Goal: Task Accomplishment & Management: Use online tool/utility

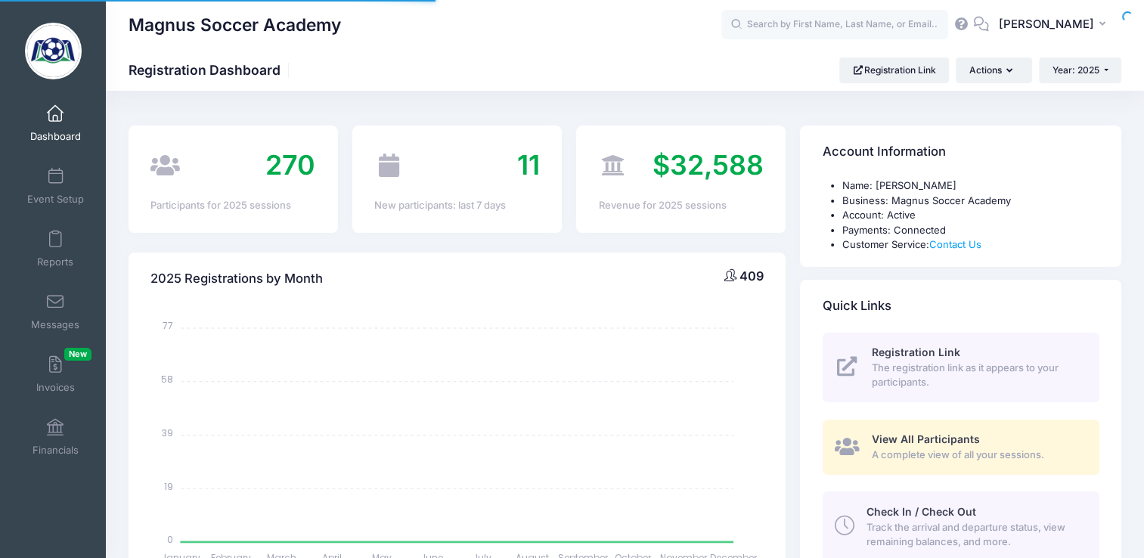
select select
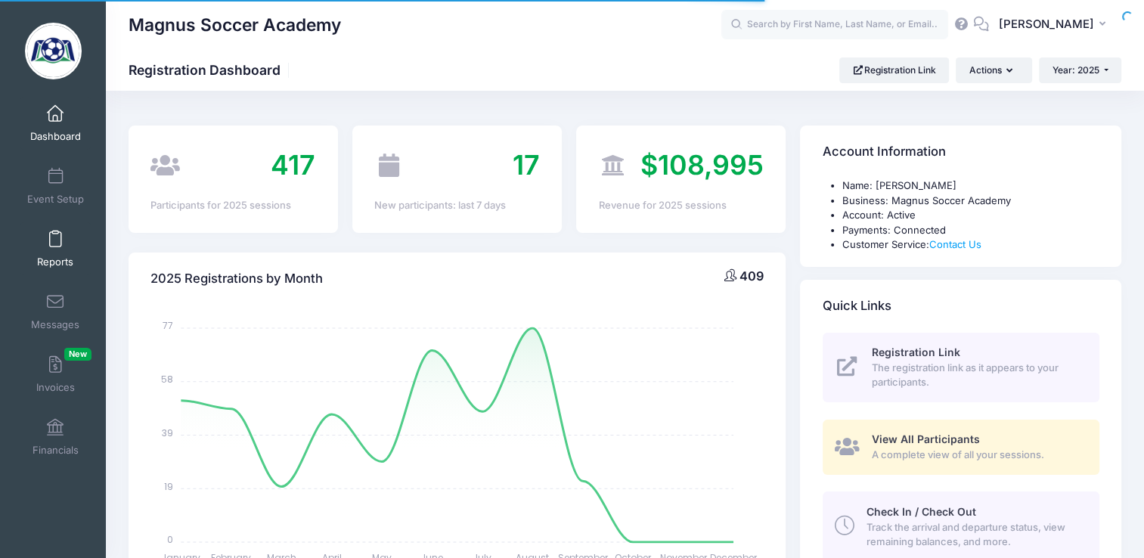
click at [58, 246] on link "Reports" at bounding box center [56, 248] width 72 height 53
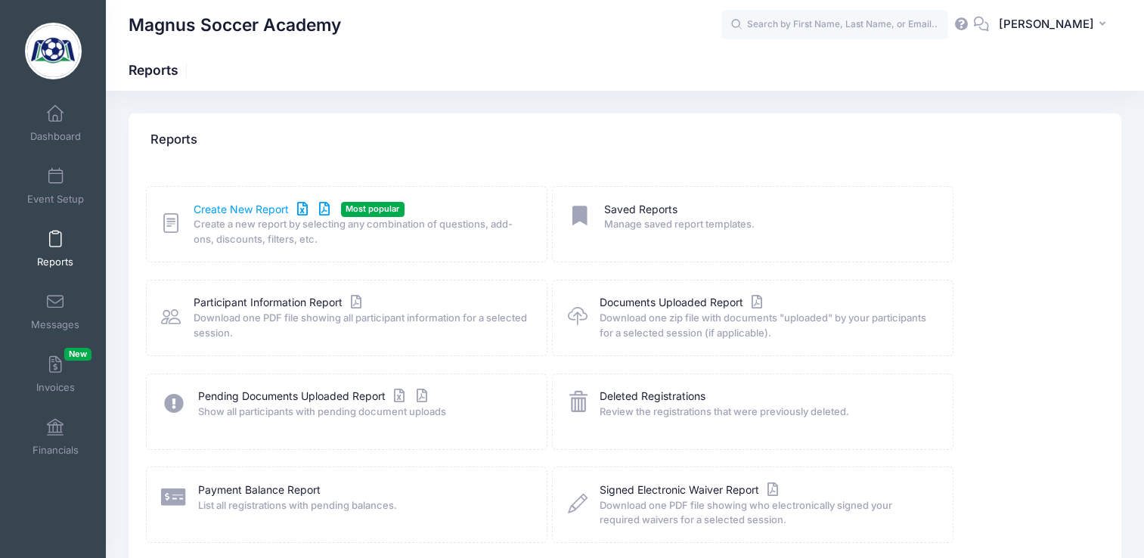
click at [239, 215] on link "Create New Report" at bounding box center [263, 210] width 141 height 16
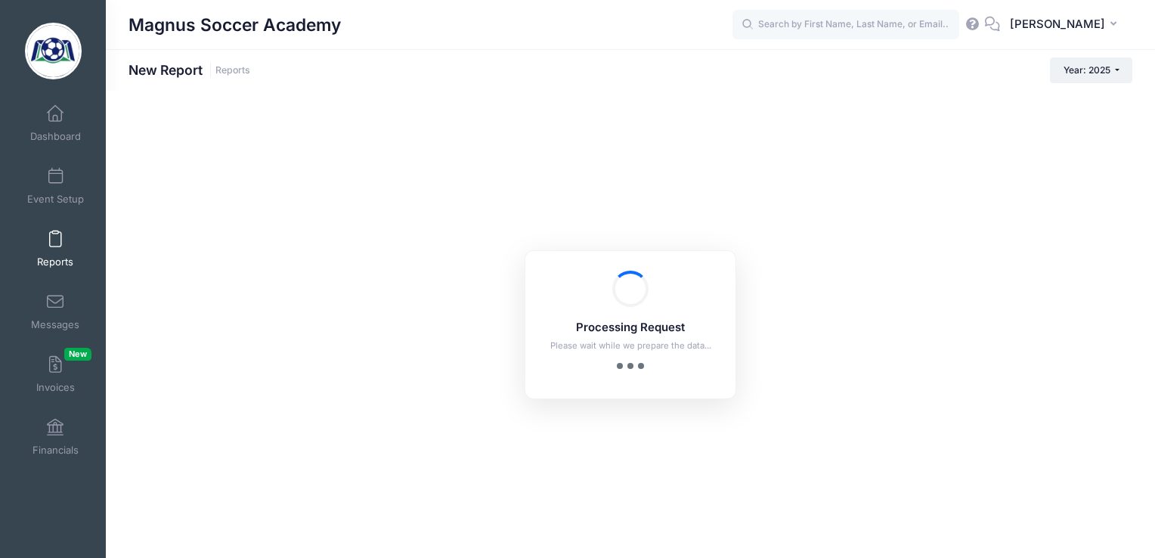
checkbox input "true"
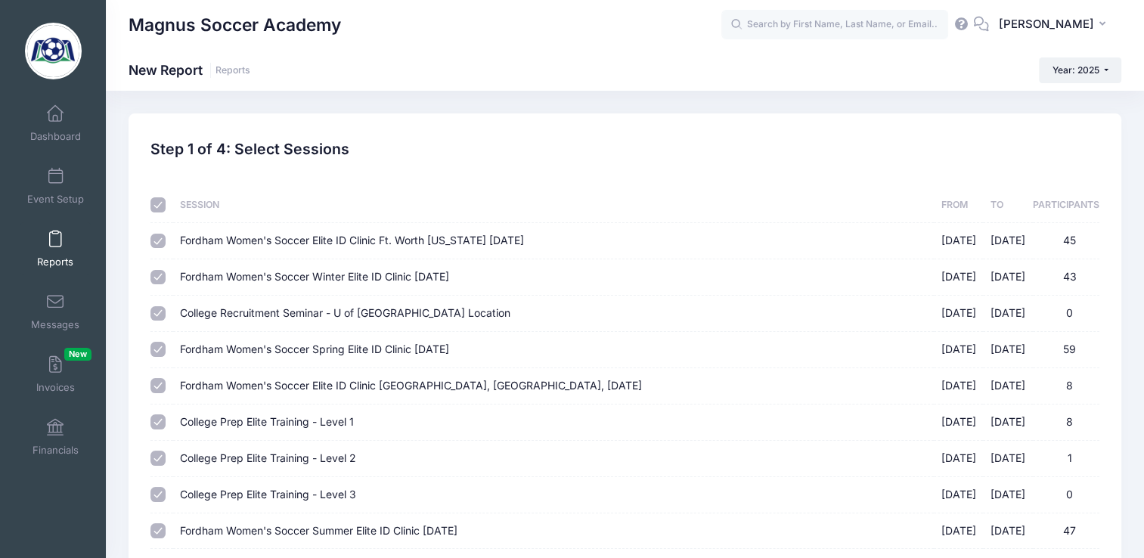
click at [153, 212] on th at bounding box center [161, 205] width 22 height 36
click at [158, 205] on input "checkbox" at bounding box center [157, 204] width 15 height 15
checkbox input "false"
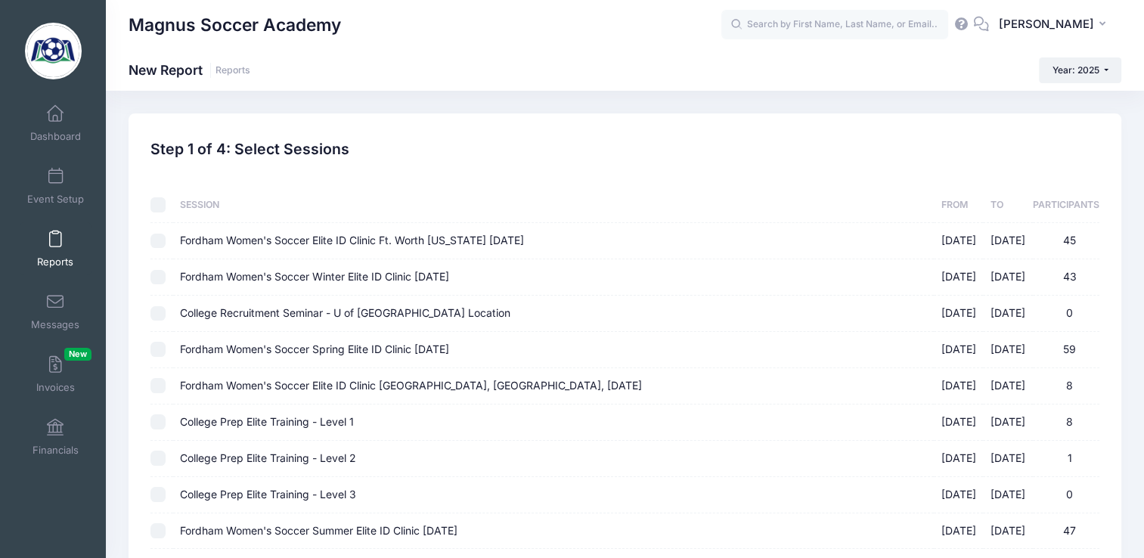
checkbox input "false"
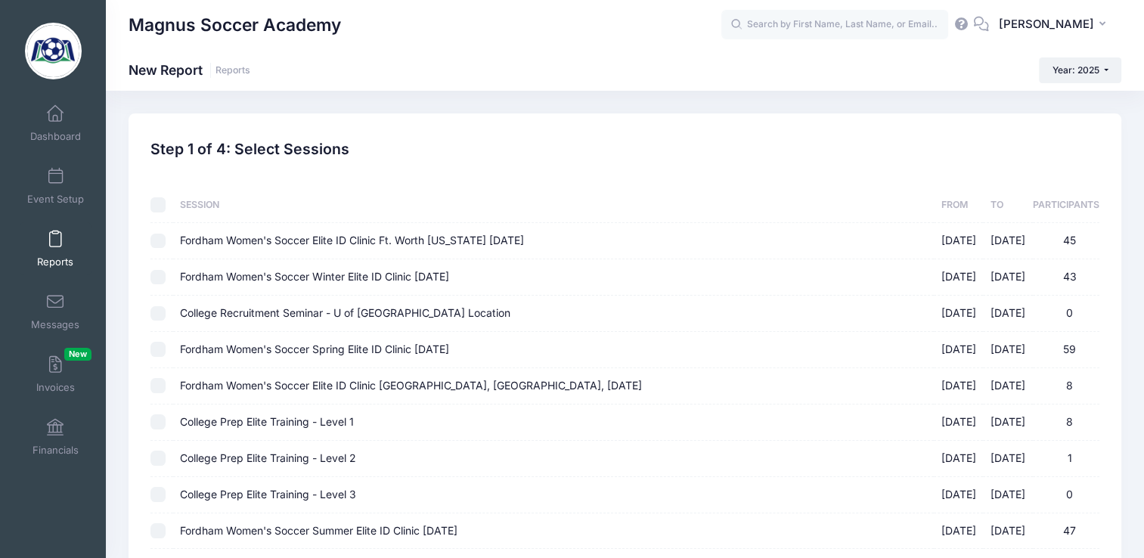
checkbox input "false"
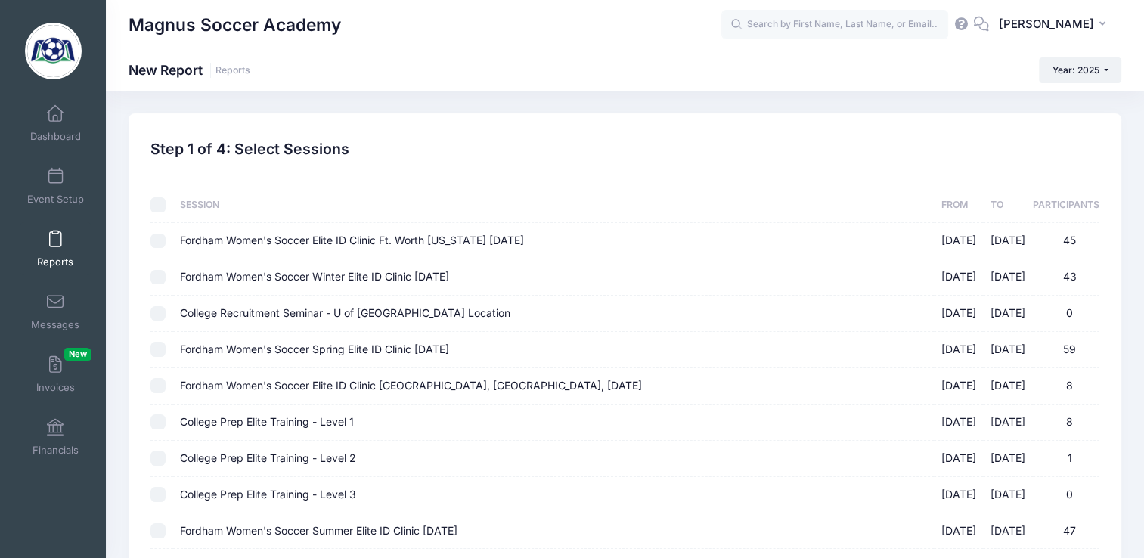
checkbox input "false"
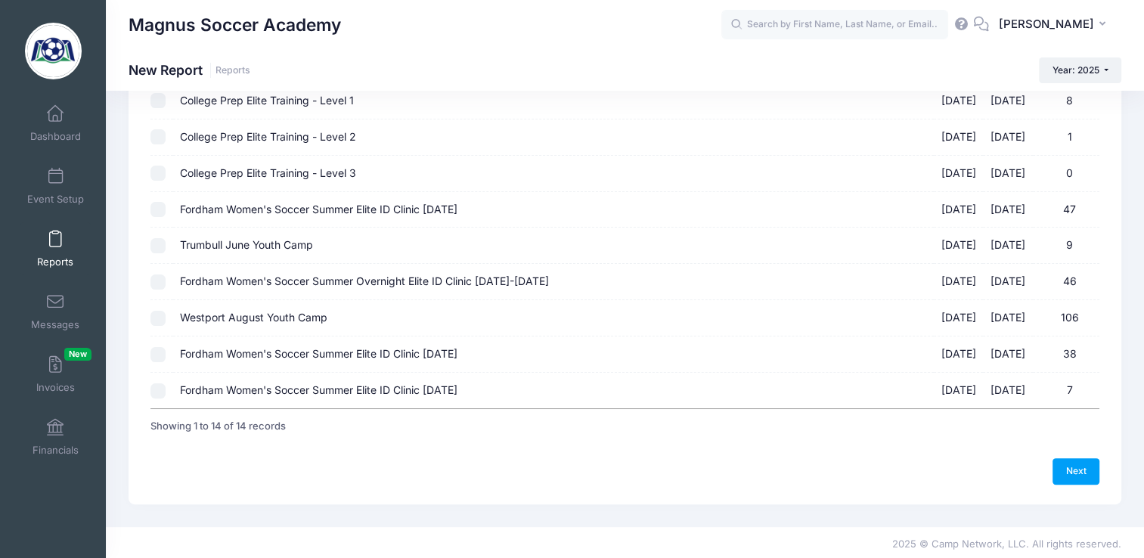
click at [158, 353] on input "Fordham Women's Soccer Summer Elite ID Clinic September 14th, 2025 09/14/2025 -…" at bounding box center [157, 354] width 15 height 15
checkbox input "true"
click at [1082, 464] on link "Next" at bounding box center [1075, 471] width 47 height 26
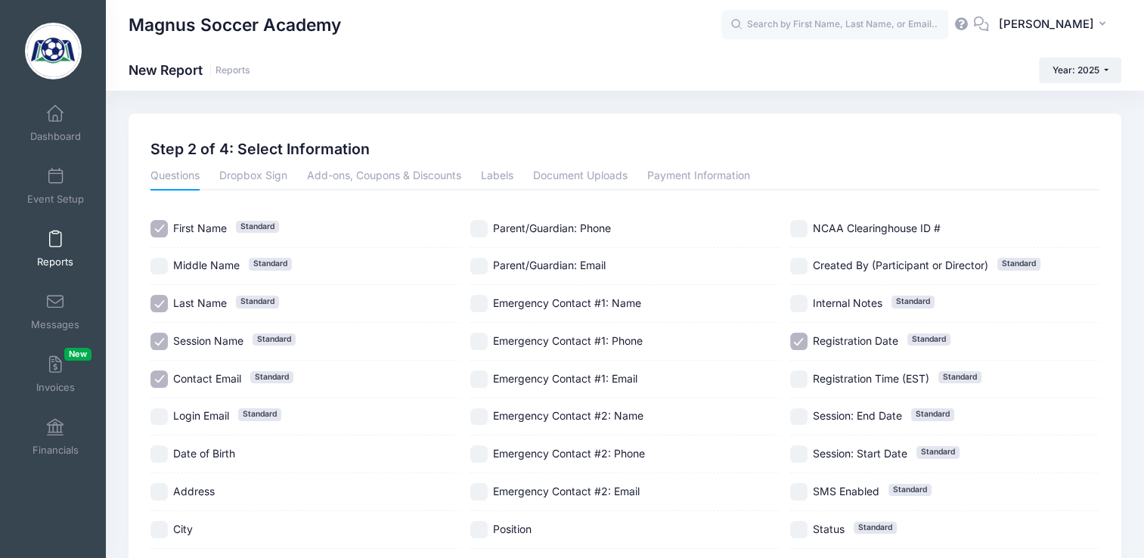
click at [150, 378] on input "Contact Email Standard" at bounding box center [158, 378] width 17 height 17
checkbox input "false"
click at [162, 427] on div "Login Email Standard" at bounding box center [304, 417] width 309 height 38
checkbox input "true"
click at [156, 362] on div "Contact Email Standard" at bounding box center [304, 380] width 309 height 38
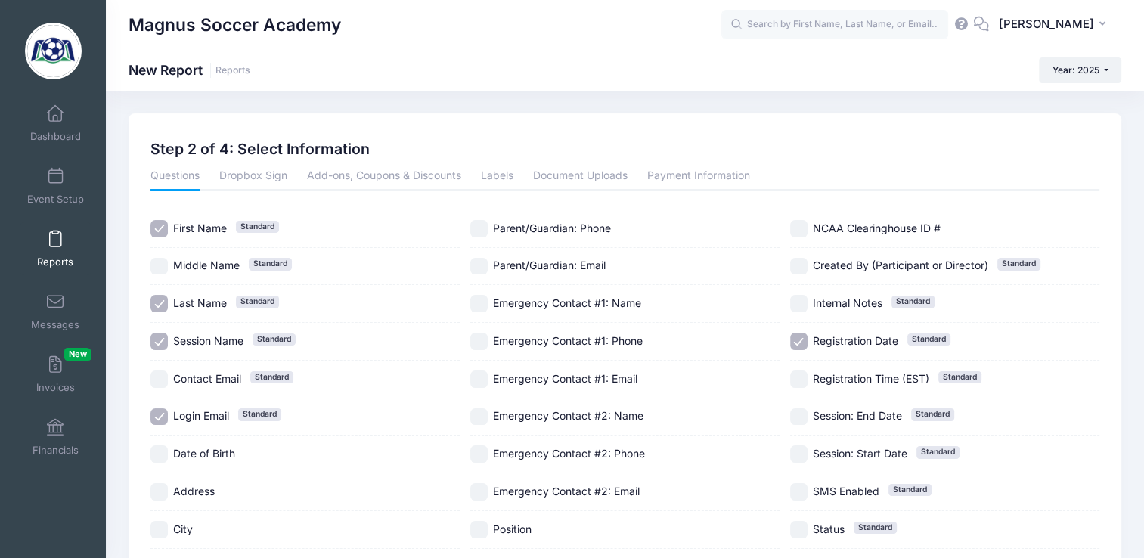
checkbox input "true"
click at [156, 342] on input "Session Name Standard" at bounding box center [158, 341] width 17 height 17
checkbox input "false"
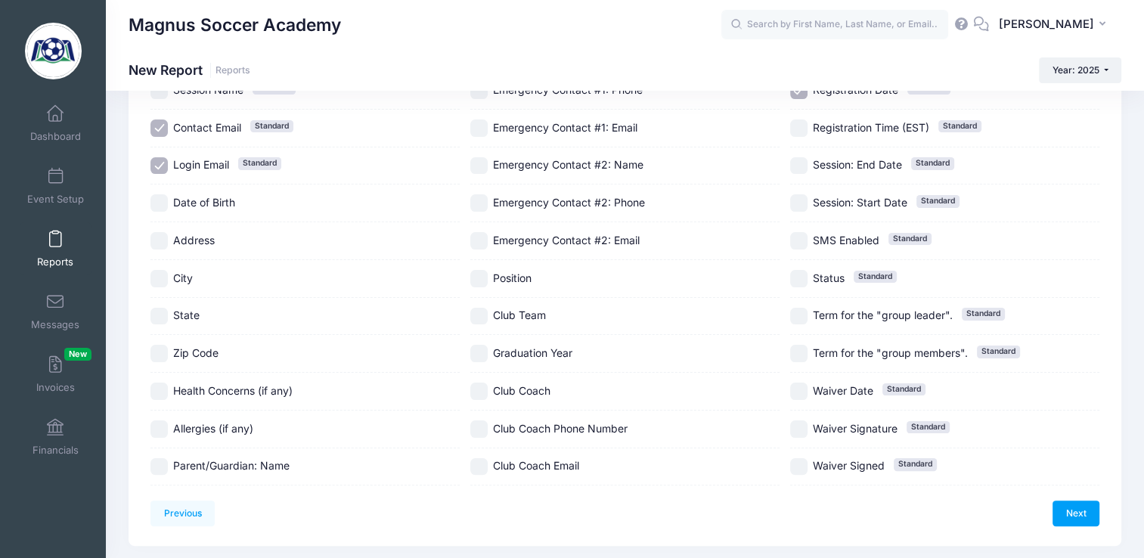
scroll to position [252, 0]
click at [155, 307] on input "State" at bounding box center [158, 314] width 17 height 17
checkbox input "true"
click at [158, 274] on input "City" at bounding box center [158, 276] width 17 height 17
checkbox input "true"
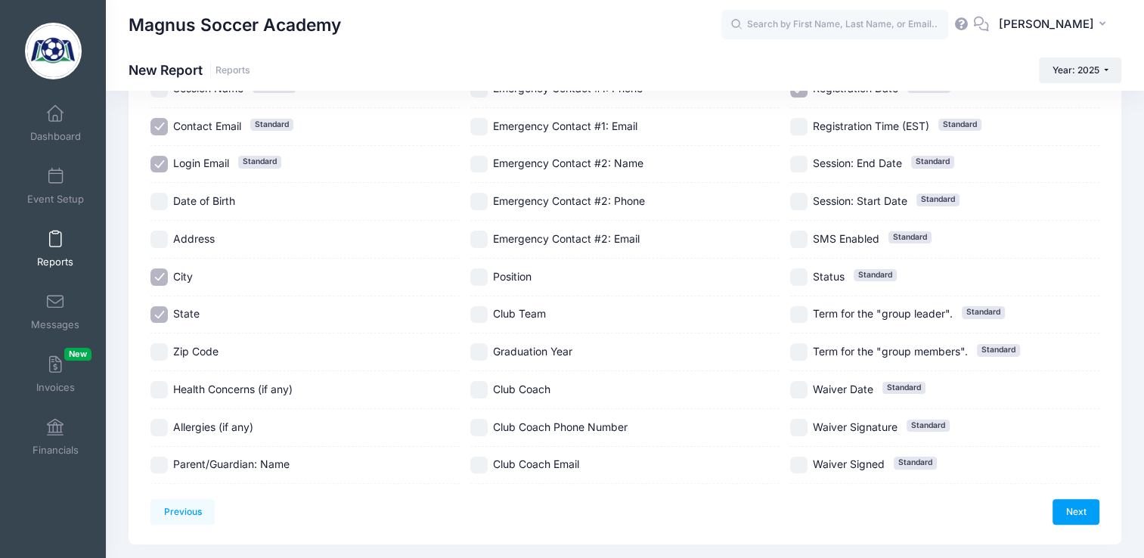
scroll to position [0, 0]
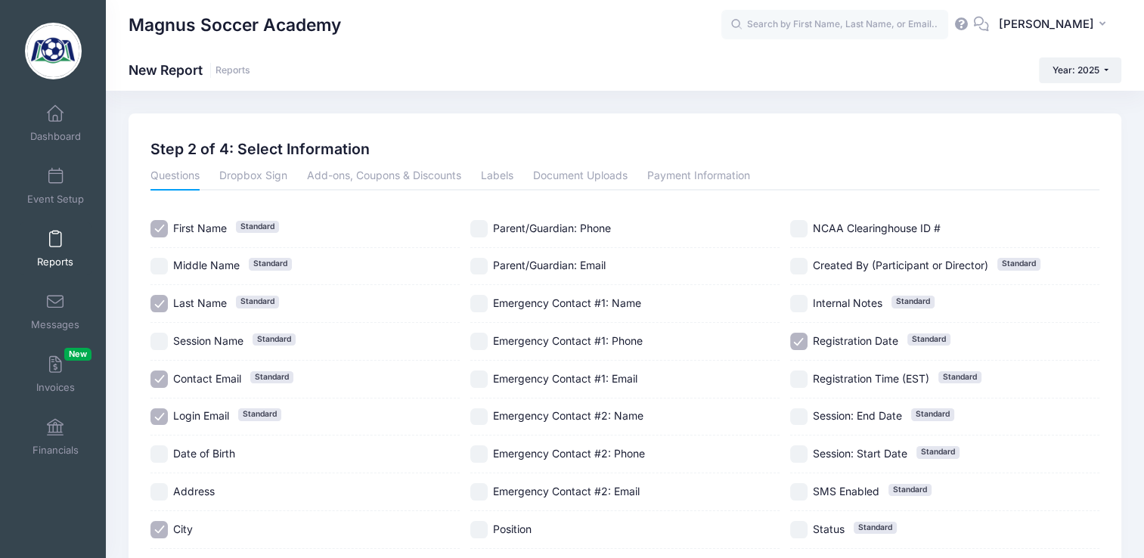
click at [482, 258] on input "Parent/Guardian: Email" at bounding box center [478, 266] width 17 height 17
checkbox input "true"
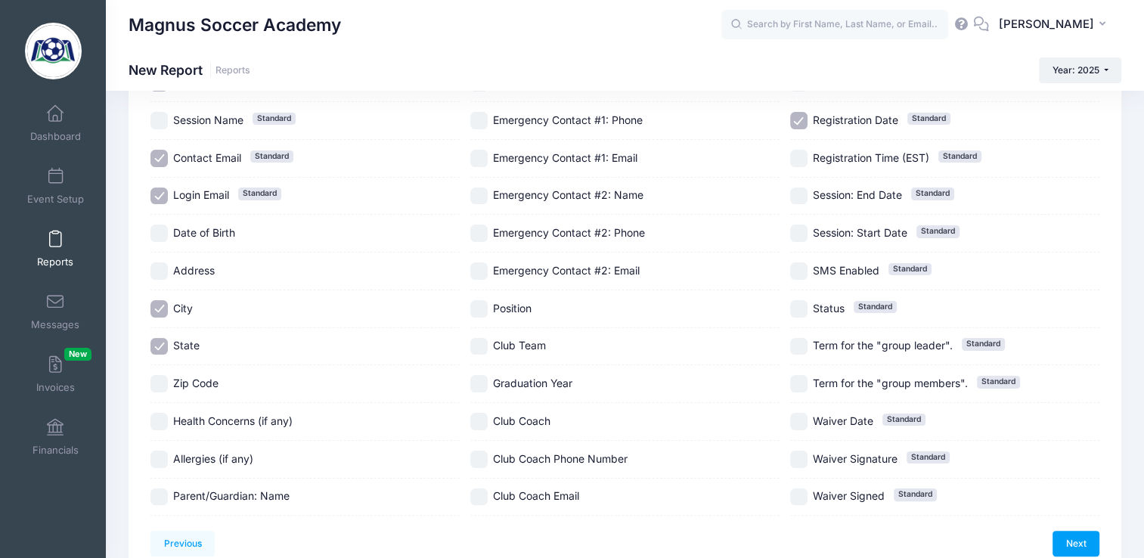
scroll to position [251, 0]
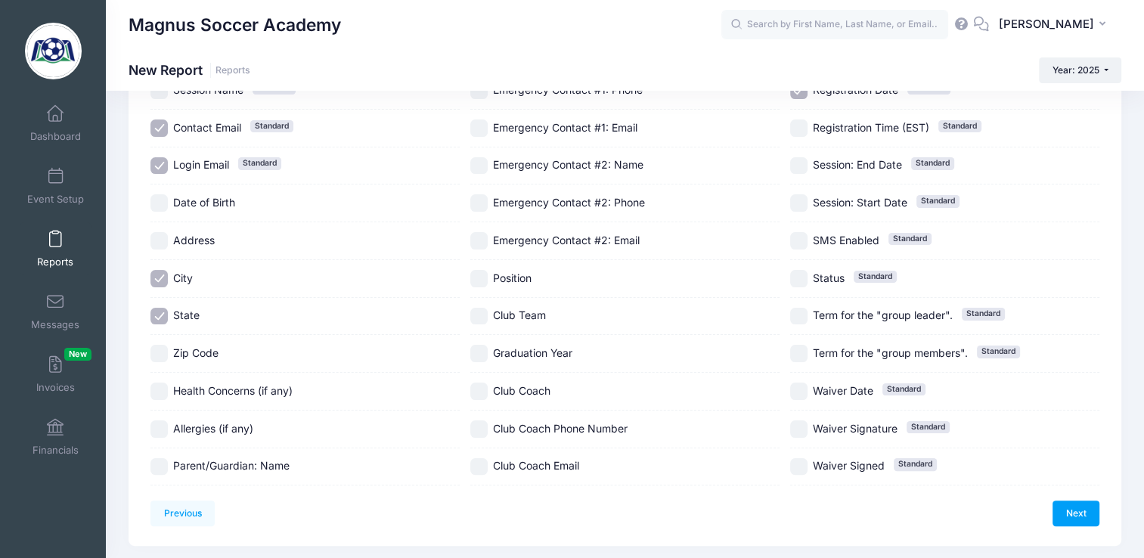
click at [484, 315] on input "Club Team" at bounding box center [478, 316] width 17 height 17
checkbox input "true"
click at [478, 270] on input "Position" at bounding box center [478, 278] width 17 height 17
checkbox input "true"
click at [481, 357] on input "Graduation Year" at bounding box center [478, 353] width 17 height 17
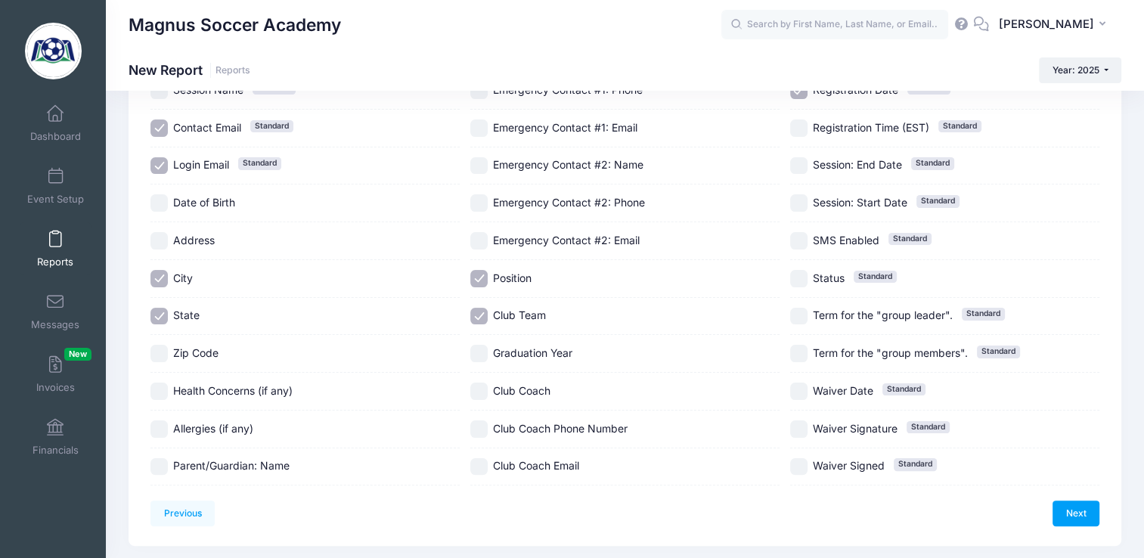
checkbox input "true"
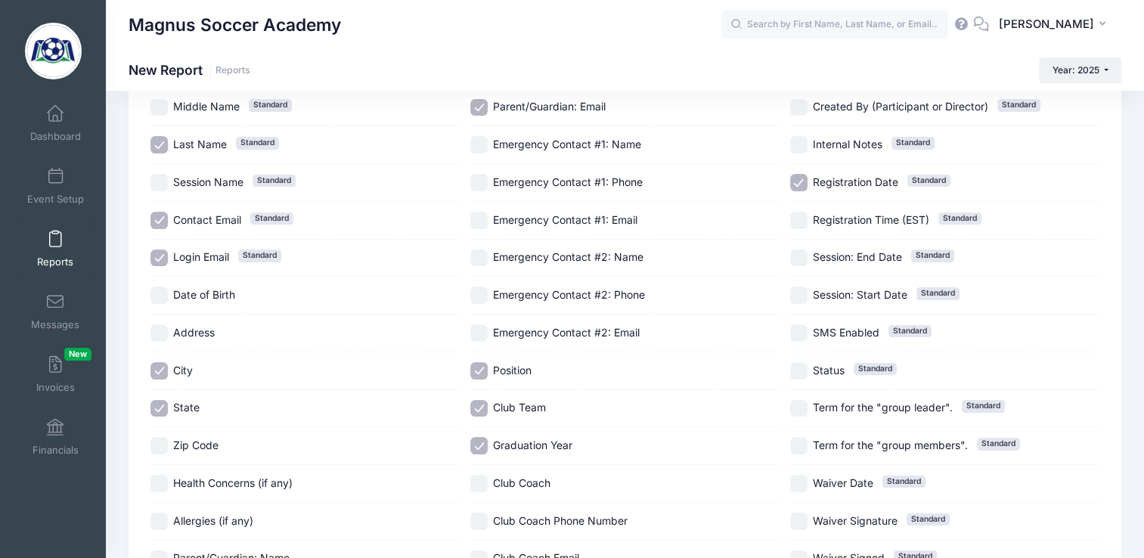
scroll to position [159, 0]
click at [801, 179] on input "Registration Date Standard" at bounding box center [798, 181] width 17 height 17
checkbox input "false"
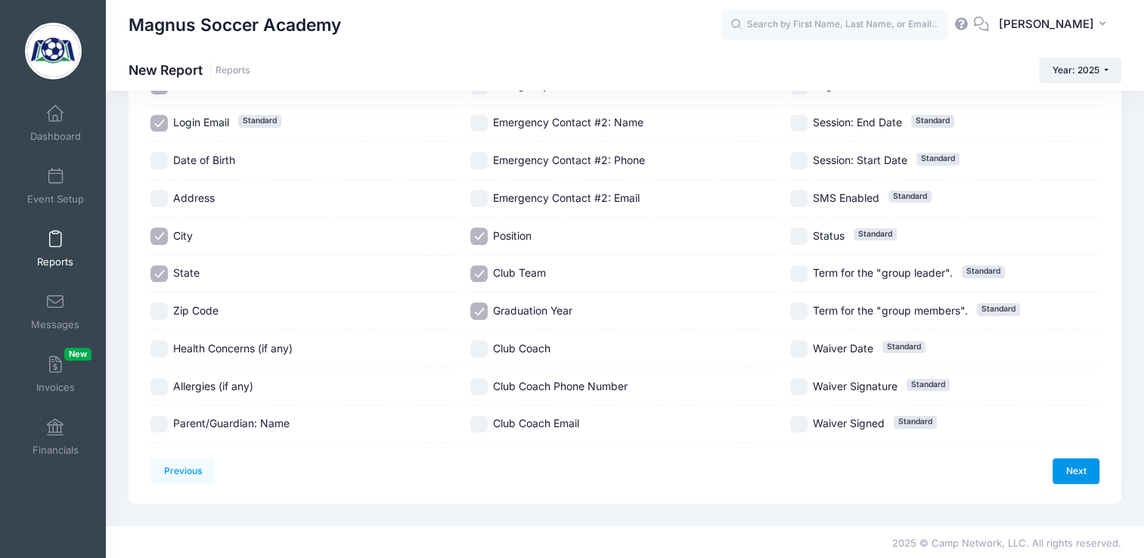
click at [1085, 466] on link "Next" at bounding box center [1075, 471] width 47 height 26
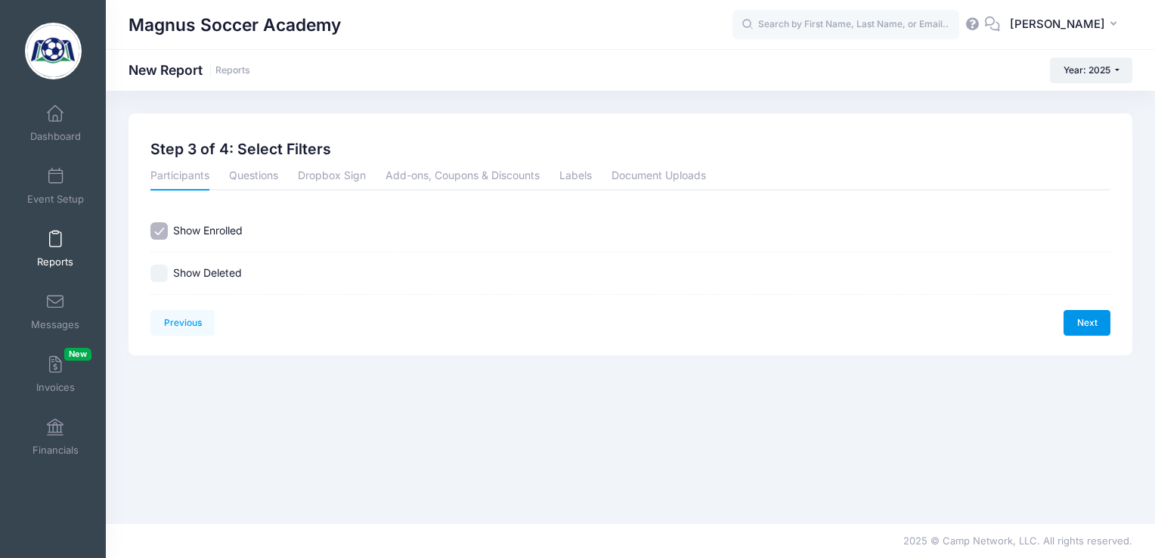
click at [1076, 322] on link "Next" at bounding box center [1086, 323] width 47 height 26
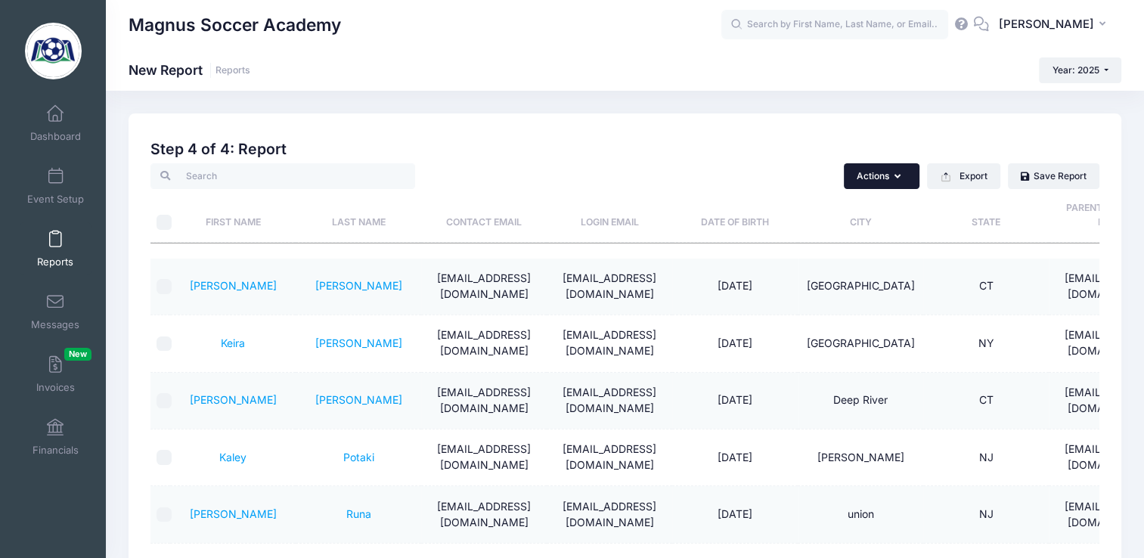
click at [876, 174] on button "Actions" at bounding box center [881, 176] width 76 height 26
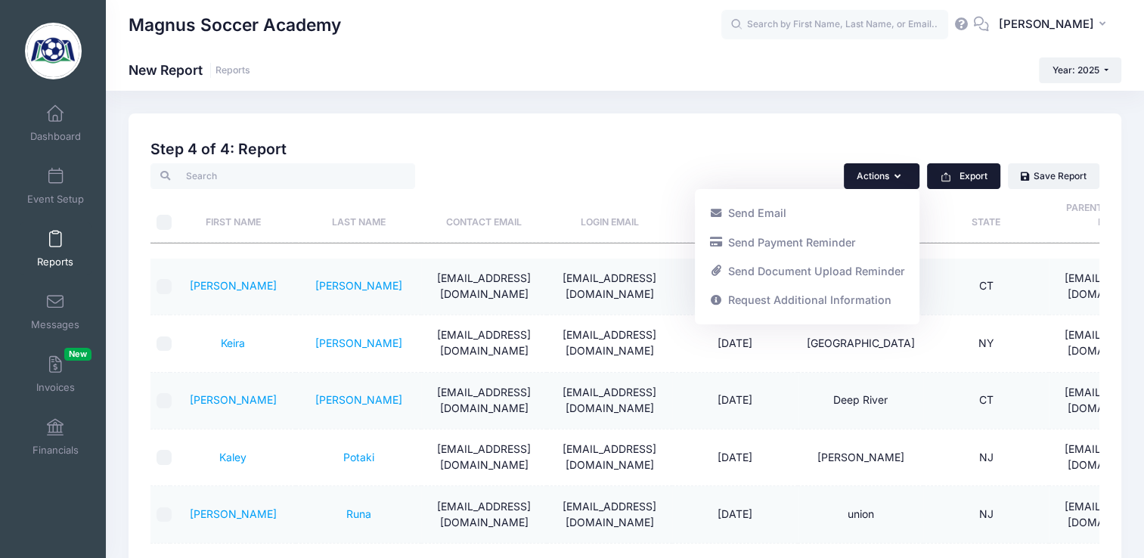
click at [949, 180] on icon "button" at bounding box center [945, 177] width 12 height 12
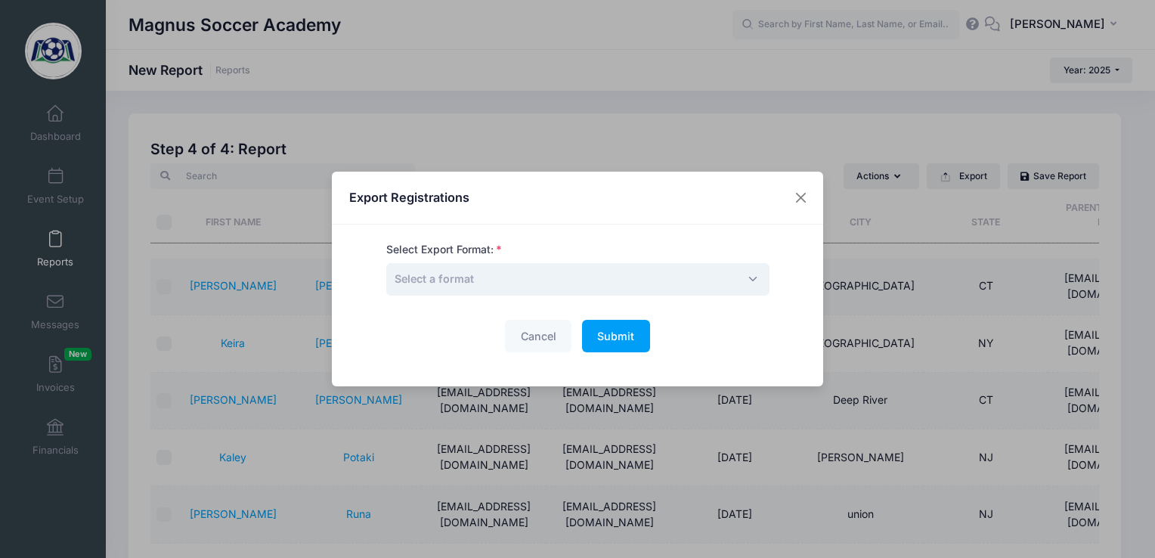
click at [671, 282] on span "Select a format" at bounding box center [577, 279] width 383 height 32
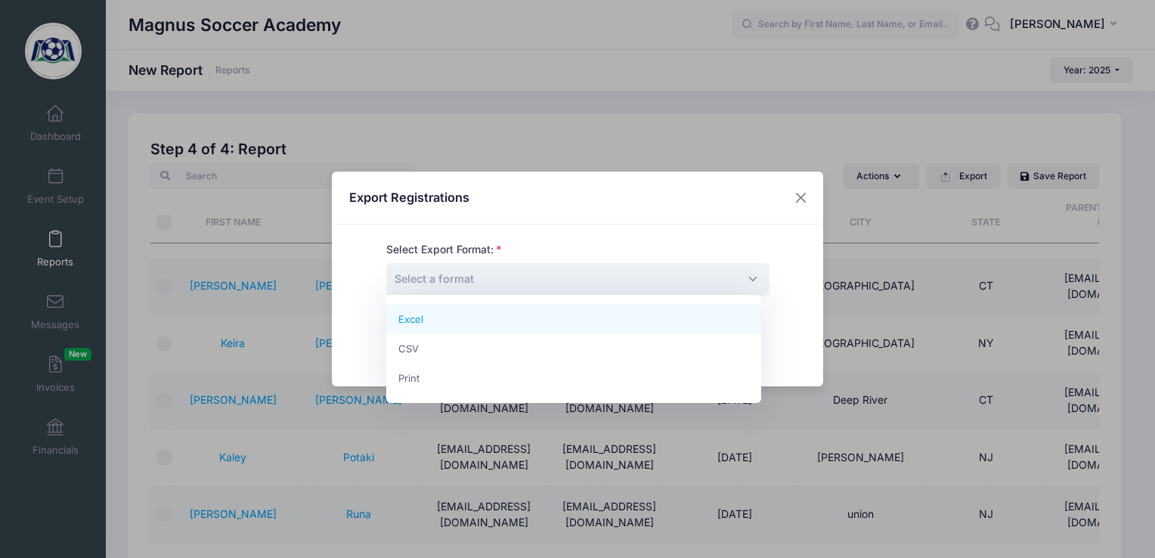
select select "excel"
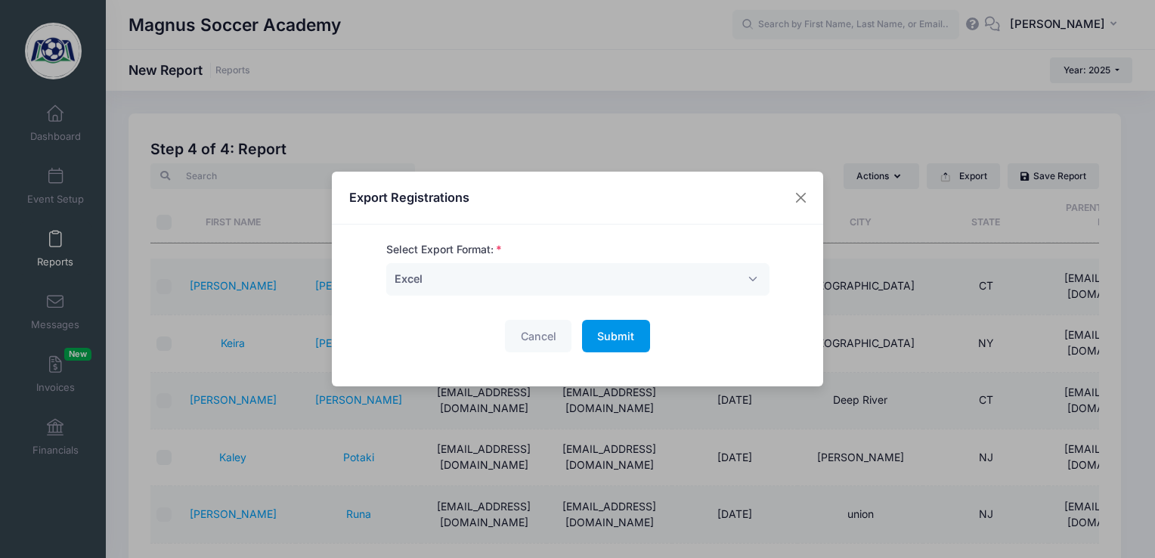
click at [606, 343] on button "Submit Please wait..." at bounding box center [616, 336] width 68 height 32
